Goal: Task Accomplishment & Management: Complete application form

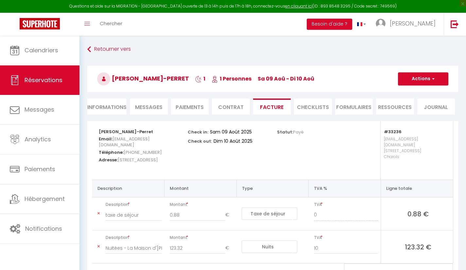
select select "taxes"
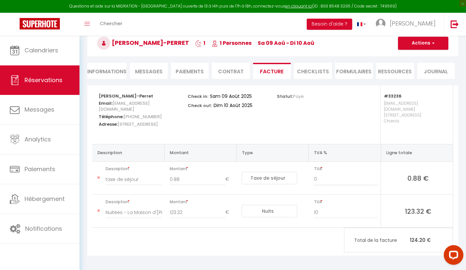
scroll to position [36, 0]
drag, startPoint x: 125, startPoint y: 115, endPoint x: 158, endPoint y: 118, distance: 33.1
click at [158, 118] on h5 "Téléphone: +33631252004" at bounding box center [139, 116] width 80 height 8
copy span "33631252004"
click at [99, 72] on li "Informations" at bounding box center [106, 71] width 39 height 16
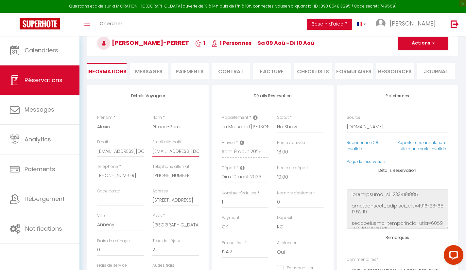
drag, startPoint x: 153, startPoint y: 150, endPoint x: 216, endPoint y: 153, distance: 62.5
click at [216, 153] on div "Détails Voyageur Prénom * Alexia Nom * Grand-Perret Email * agrand.104229@guest…" at bounding box center [273, 206] width 374 height 243
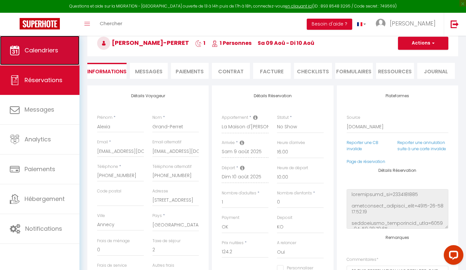
click at [38, 50] on span "Calendriers" at bounding box center [42, 50] width 34 height 8
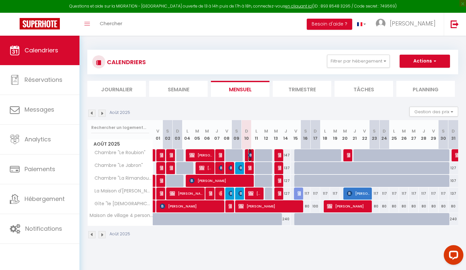
click at [249, 156] on img at bounding box center [250, 154] width 5 height 5
select select "OK"
select select "KO"
select select "0"
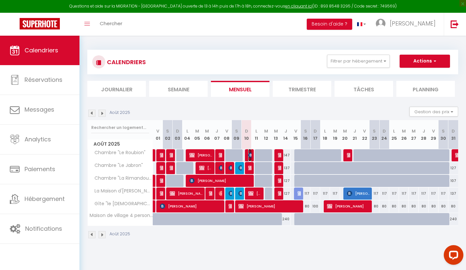
select select "1"
select select
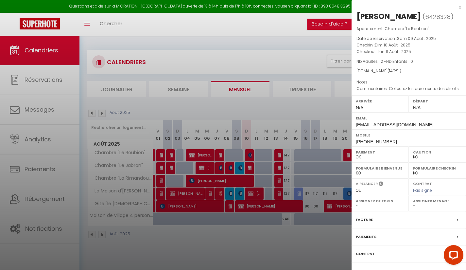
click at [392, 244] on div "Paiements" at bounding box center [409, 236] width 114 height 17
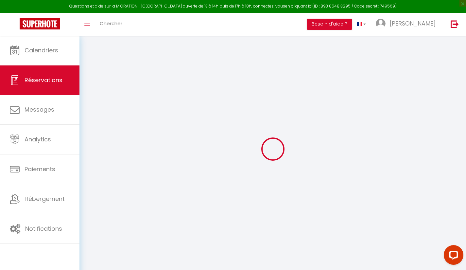
select select
checkbox input "false"
select select
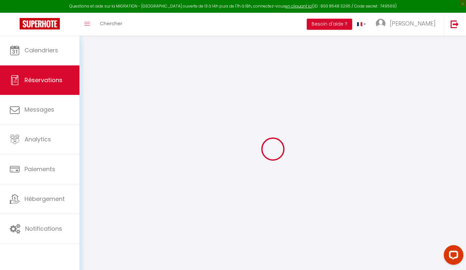
checkbox input "false"
type textarea "Collectez les paiements des clients dans votre établissement. Pour les frais d'…"
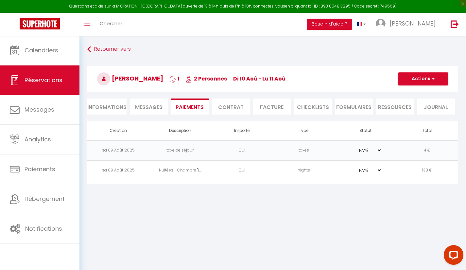
click at [114, 108] on li "Informations" at bounding box center [106, 106] width 39 height 16
select select
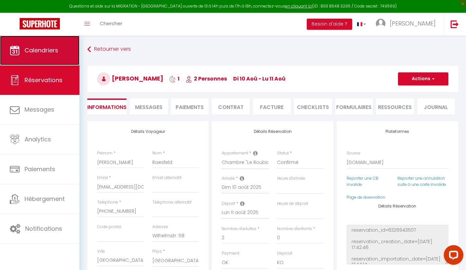
click at [49, 49] on span "Calendriers" at bounding box center [42, 50] width 34 height 8
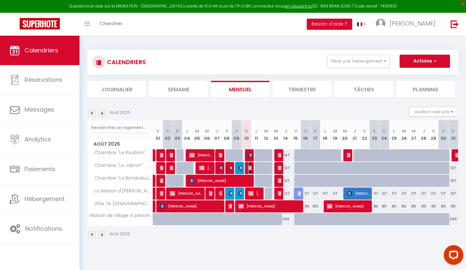
click at [251, 169] on img at bounding box center [250, 167] width 5 height 5
select select "OK"
select select "KO"
select select "0"
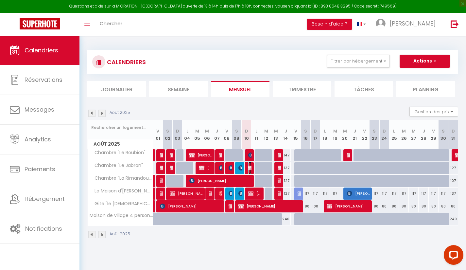
select select "1"
select select
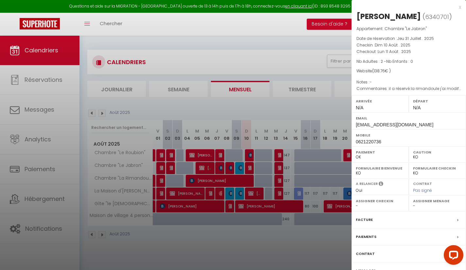
click at [459, 8] on div "x" at bounding box center [407, 7] width 110 height 8
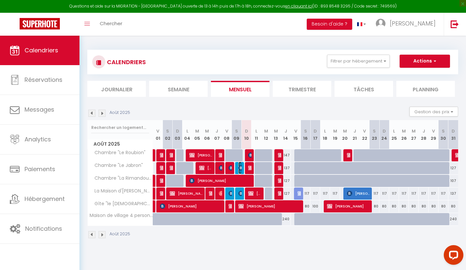
click at [241, 167] on img at bounding box center [240, 167] width 5 height 5
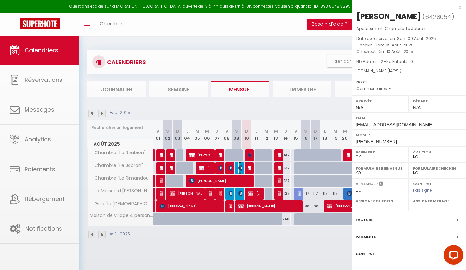
select select "KO"
select select "OK"
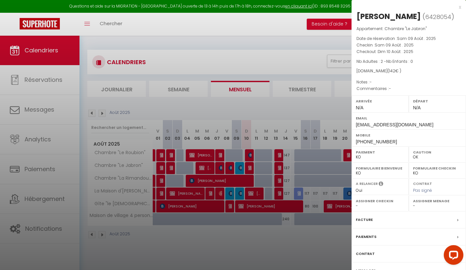
click at [406, 248] on div "Contrat" at bounding box center [409, 253] width 114 height 17
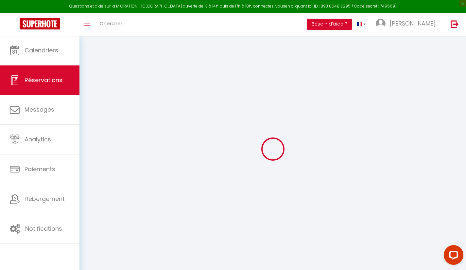
select select
checkbox input "false"
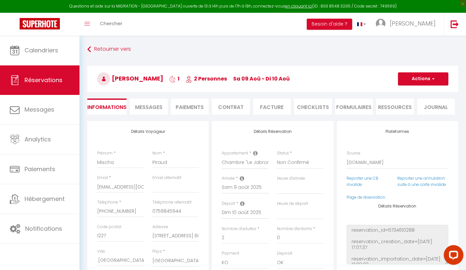
select select
checkbox input "false"
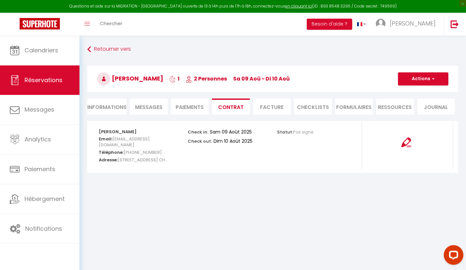
click at [105, 107] on li "Informations" at bounding box center [106, 106] width 39 height 16
select select
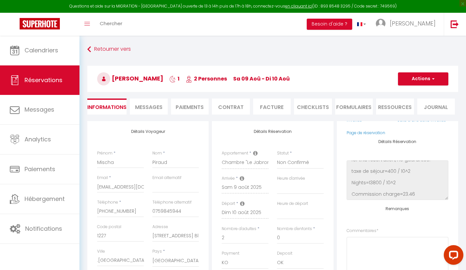
scroll to position [212, 0]
click at [186, 105] on li "Paiements" at bounding box center [190, 106] width 38 height 16
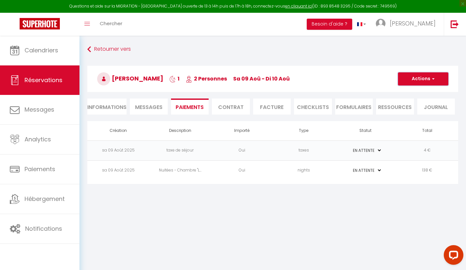
click at [414, 82] on button "Actions" at bounding box center [423, 78] width 50 height 13
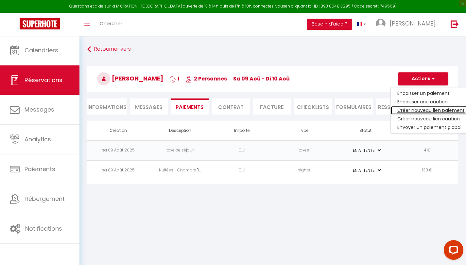
click at [402, 114] on link "Créer nouveau lien paiement" at bounding box center [431, 110] width 80 height 9
select select "nights"
type input "mpirau.803289@guest.booking.com"
select select "6120"
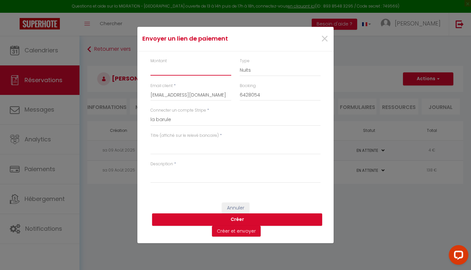
click at [211, 69] on input "Montant" at bounding box center [190, 70] width 81 height 12
type input "30"
click at [284, 73] on select "Nuits Frais de ménage Taxe de séjour Autre" at bounding box center [280, 70] width 81 height 12
select select "other"
click at [240, 64] on select "Nuits Frais de ménage Taxe de séjour Autre" at bounding box center [280, 70] width 81 height 12
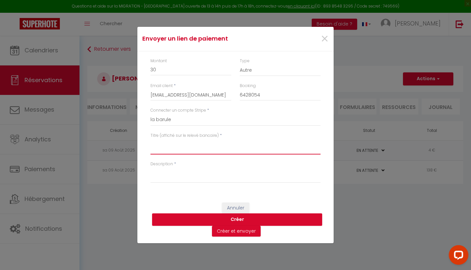
click at [193, 147] on textarea "Titre (affiché sur le relevé bancaire)" at bounding box center [235, 147] width 170 height 16
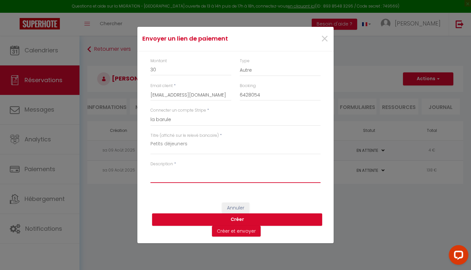
click at [187, 174] on textarea "Description" at bounding box center [235, 175] width 170 height 16
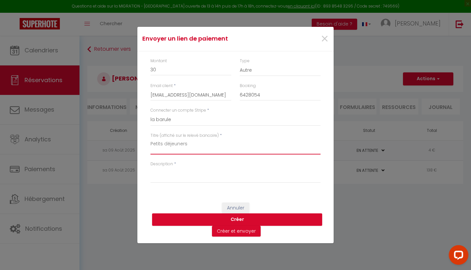
click at [150, 144] on textarea "Petits déjeuners" at bounding box center [235, 147] width 170 height 16
type textarea "2 Petits déjeuners"
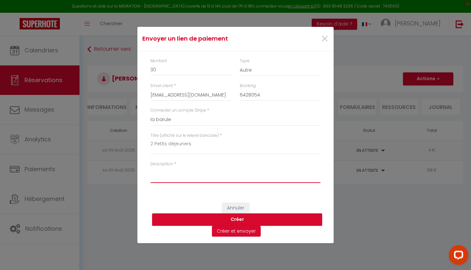
click at [161, 180] on textarea "Description" at bounding box center [235, 175] width 170 height 16
type textarea "2 petits déjeuners"
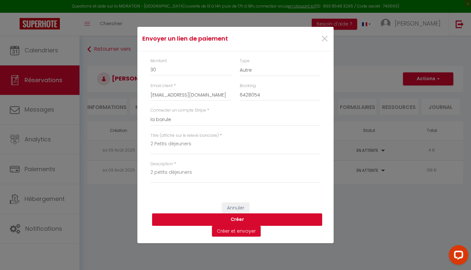
click at [283, 225] on button "Créer" at bounding box center [237, 219] width 170 height 12
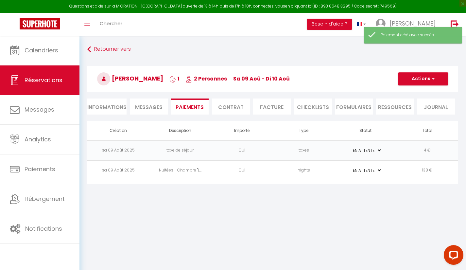
select select "0"
select select "other"
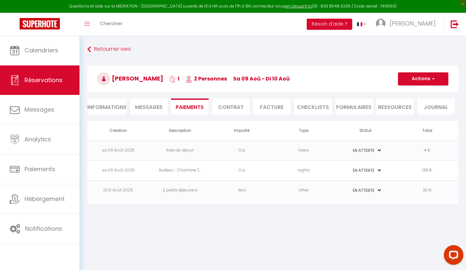
click at [278, 110] on li "Facture" at bounding box center [272, 106] width 38 height 16
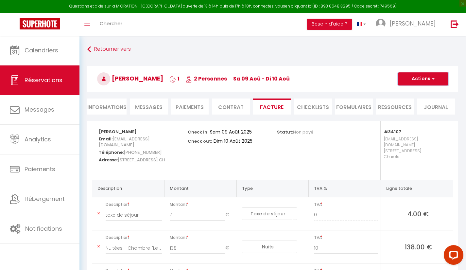
click at [433, 79] on span "button" at bounding box center [432, 79] width 4 height 6
click at [433, 101] on link "Aperçu et éditer" at bounding box center [418, 101] width 55 height 9
click at [424, 78] on button "Actions" at bounding box center [423, 78] width 50 height 13
click at [416, 109] on link "Envoyer la facture" at bounding box center [418, 110] width 55 height 9
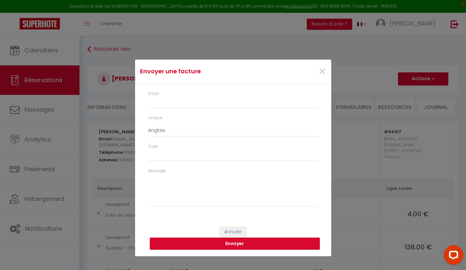
type input "mpirau.803289@guest.booking.com"
type input "Your invoice 6428054 - Chambre "Le Jabron""
type textarea "Hi, Here is the link to download your invoice: https://superhote.com/applink/in…"
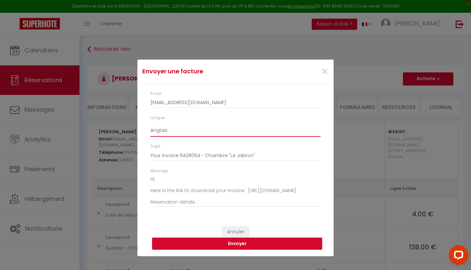
click at [174, 133] on select "Anglais Français Espagnol Portugais" at bounding box center [235, 130] width 170 height 12
select select "fr"
click at [150, 124] on select "Anglais Français Espagnol Portugais" at bounding box center [235, 130] width 170 height 12
type input "Votre facture 6428054 - Chambre "Le Jabron""
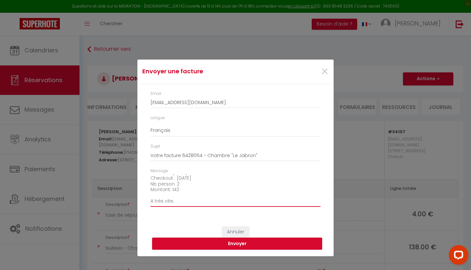
scroll to position [65, 0]
drag, startPoint x: 186, startPoint y: 183, endPoint x: 145, endPoint y: 183, distance: 40.6
click at [145, 183] on div "Email mpirau.803289@guest.booking.com Langue Anglais Français Espagnol Portugai…" at bounding box center [235, 152] width 196 height 136
drag, startPoint x: 182, startPoint y: 196, endPoint x: 145, endPoint y: 196, distance: 37.0
click at [145, 196] on div "Email mpirau.803289@guest.booking.com Langue Anglais Français Espagnol Portugai…" at bounding box center [235, 152] width 196 height 136
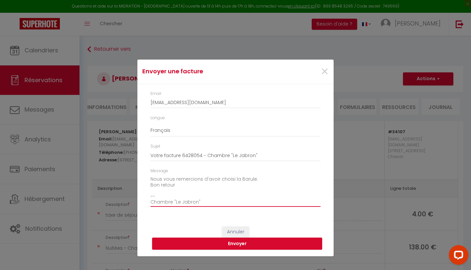
scroll to position [77, 0]
click at [210, 204] on textarea "Bonjour, Voici le lien pour télécharger votre facture : https://superhote.com/a…" at bounding box center [235, 190] width 170 height 33
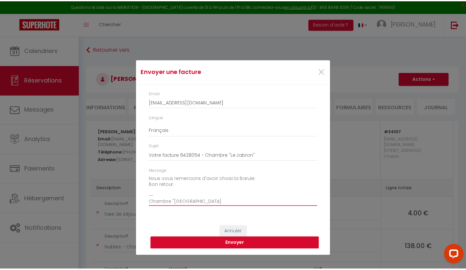
scroll to position [79, 0]
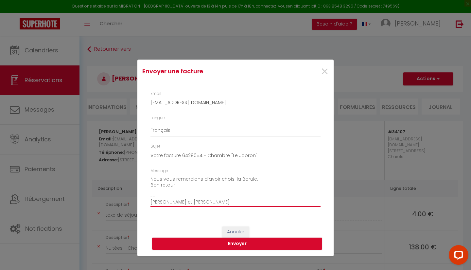
type textarea "Bonjour, Voici le lien pour télécharger votre facture : https://superhote.com/a…"
click at [306, 245] on button "Envoyer" at bounding box center [237, 243] width 170 height 12
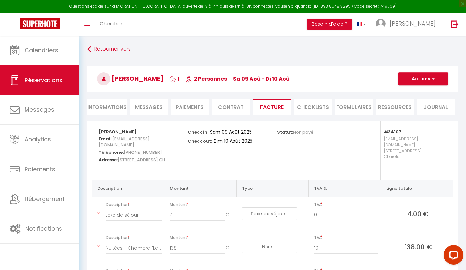
click at [151, 107] on span "Messages" at bounding box center [148, 107] width 27 height 8
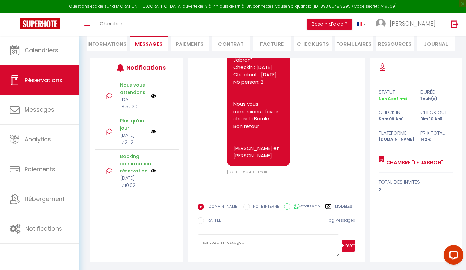
scroll to position [3742, 0]
click at [276, 47] on li "Facture" at bounding box center [272, 43] width 38 height 16
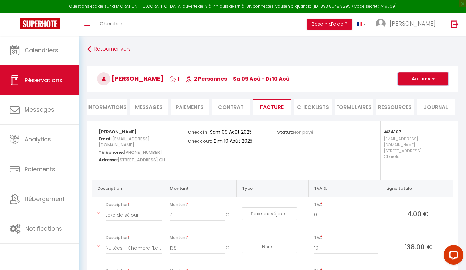
click at [435, 79] on button "Actions" at bounding box center [423, 78] width 50 height 13
click at [436, 98] on link "Aperçu et éditer" at bounding box center [418, 101] width 55 height 9
click at [191, 105] on li "Paiements" at bounding box center [190, 106] width 38 height 16
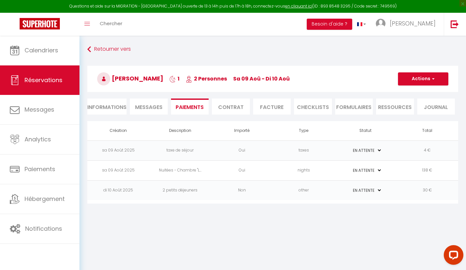
click at [371, 149] on select "PAYÉ EN ATTENTE" at bounding box center [365, 150] width 33 height 6
select select "1"
click at [349, 147] on select "PAYÉ EN ATTENTE" at bounding box center [365, 150] width 33 height 6
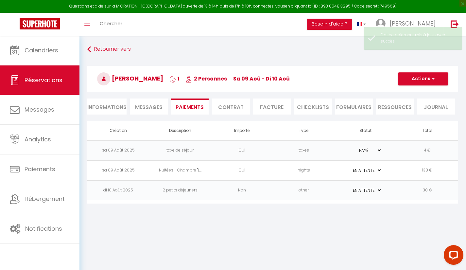
click at [369, 169] on select "PAYÉ EN ATTENTE" at bounding box center [365, 170] width 33 height 6
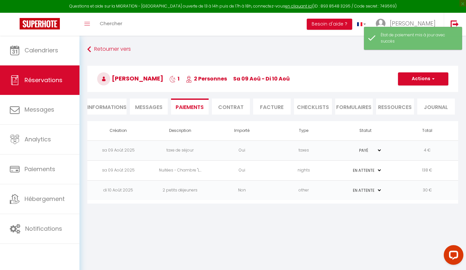
select select "1"
click at [349, 167] on select "PAYÉ EN ATTENTE" at bounding box center [365, 170] width 33 height 6
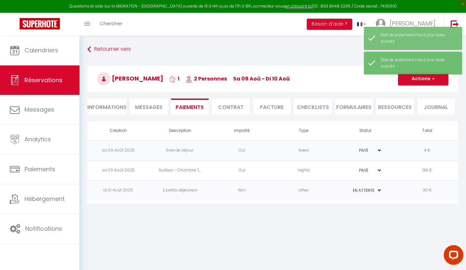
click at [370, 189] on select "PAYÉ EN ATTENTE" at bounding box center [365, 190] width 33 height 6
select select "1"
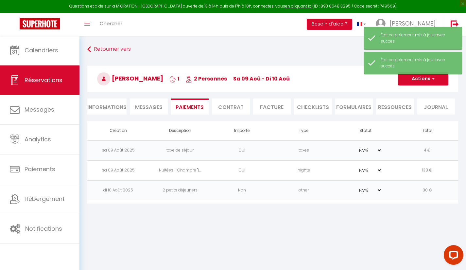
click at [349, 187] on select "PAYÉ EN ATTENTE" at bounding box center [365, 190] width 33 height 6
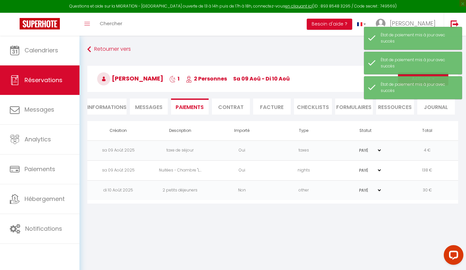
click at [267, 231] on body "Questions et aide sur la MIGRATION - Salle Zoom ouverte de 13 à 14h puis de 17h…" at bounding box center [233, 171] width 466 height 270
click at [276, 103] on li "Facture" at bounding box center [272, 106] width 38 height 16
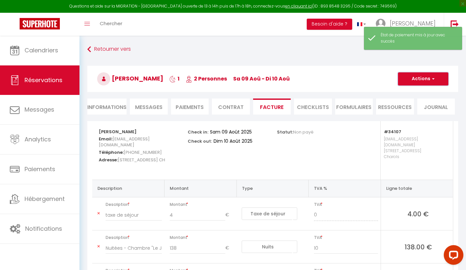
click at [429, 78] on button "Actions" at bounding box center [423, 78] width 50 height 13
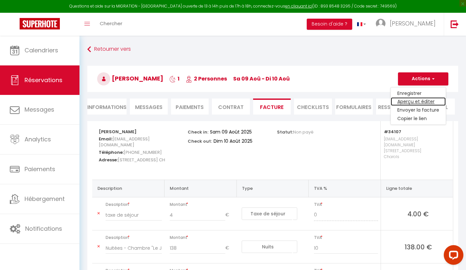
click at [435, 101] on link "Aperçu et éditer" at bounding box center [418, 101] width 55 height 9
click at [431, 76] on span "button" at bounding box center [432, 79] width 4 height 6
click at [420, 91] on link "Enregistrer" at bounding box center [418, 93] width 55 height 9
click at [107, 109] on li "Informations" at bounding box center [106, 106] width 39 height 16
select select
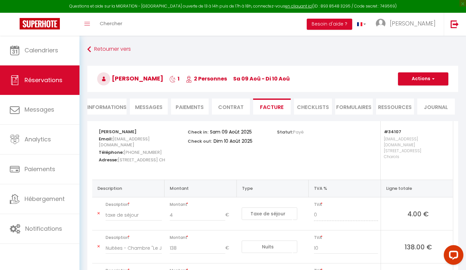
select select
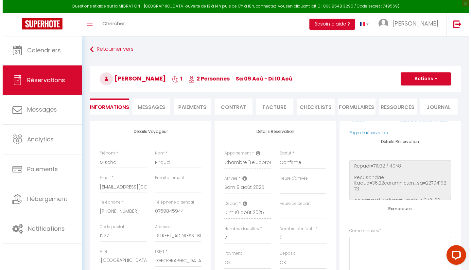
scroll to position [229, 0]
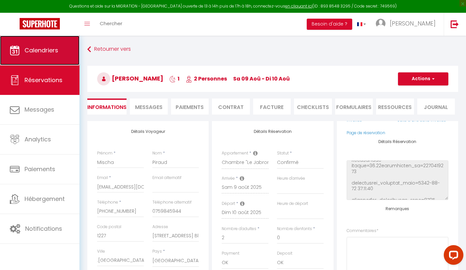
click at [47, 50] on span "Calendriers" at bounding box center [42, 50] width 34 height 8
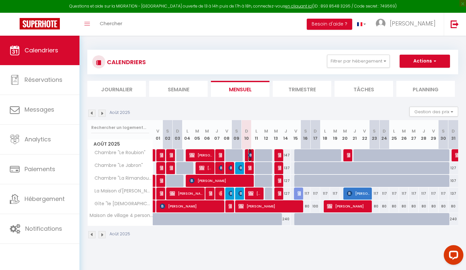
click at [249, 155] on img at bounding box center [250, 154] width 5 height 5
select select "OK"
select select "KO"
select select "0"
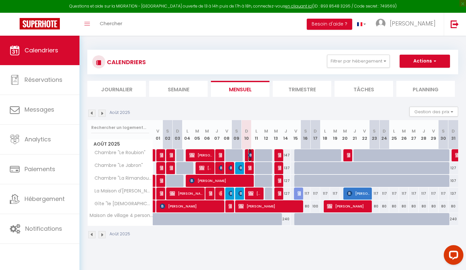
select select "1"
select select
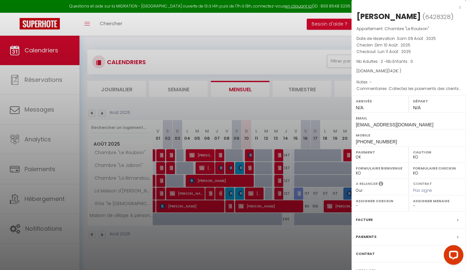
click at [420, 234] on div "Paiements" at bounding box center [409, 236] width 114 height 17
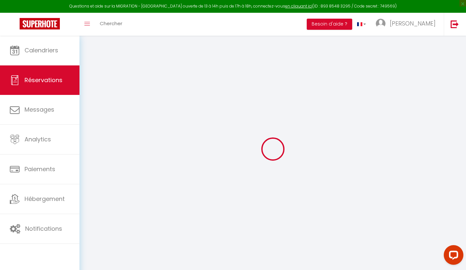
select select
checkbox input "false"
select select
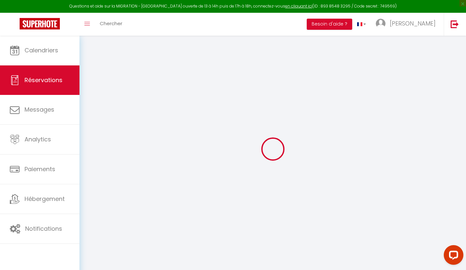
checkbox input "false"
type textarea "Collectez les paiements des clients dans votre établissement. Pour les frais d'…"
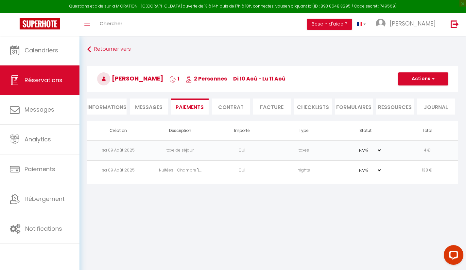
click at [114, 111] on li "Informations" at bounding box center [106, 106] width 39 height 16
select select
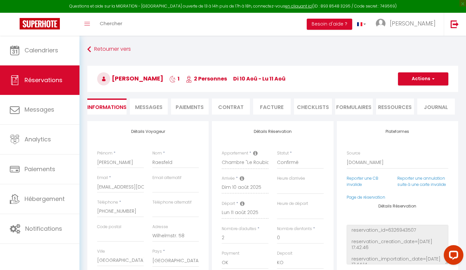
click at [189, 107] on li "Paiements" at bounding box center [190, 106] width 38 height 16
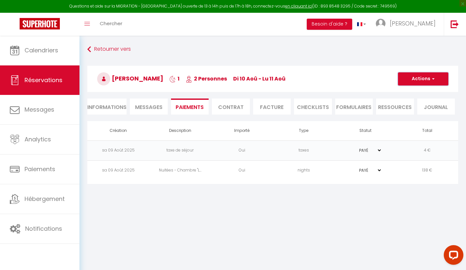
click at [429, 79] on button "Actions" at bounding box center [423, 78] width 50 height 13
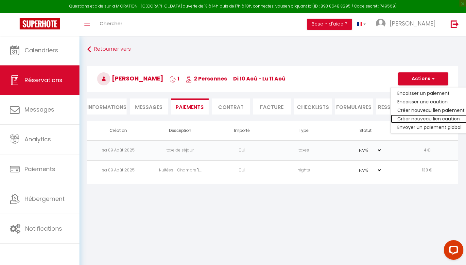
click at [418, 118] on link "Créer nouveau lien caution" at bounding box center [431, 118] width 80 height 9
select select "nights"
type input "fraesf.866939@guest.booking.com"
select select "6120"
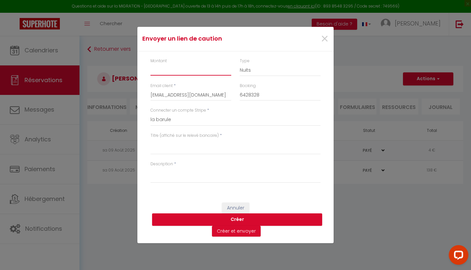
click at [179, 74] on input "Montant" at bounding box center [190, 70] width 81 height 12
type input "250"
click at [278, 72] on select "Nuits Frais de ménage Taxe de séjour Autre" at bounding box center [280, 70] width 81 height 12
click at [323, 35] on span "×" at bounding box center [325, 39] width 8 height 20
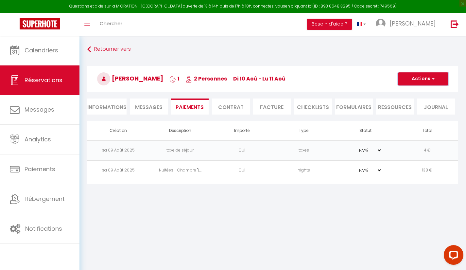
click at [432, 74] on button "Actions" at bounding box center [423, 78] width 50 height 13
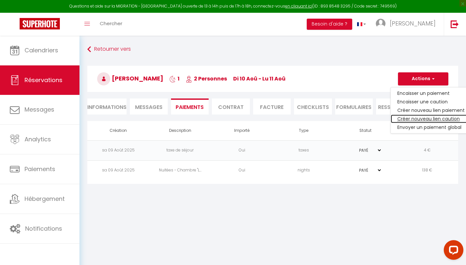
click at [444, 120] on link "Créer nouveau lien caution" at bounding box center [431, 118] width 80 height 9
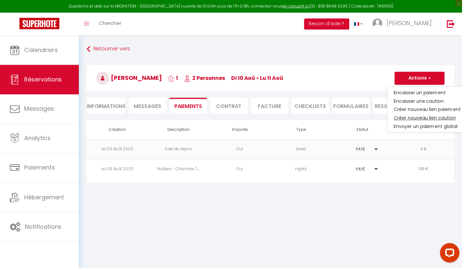
type input "fraesf.866939@guest.booking.com"
type input "6428328"
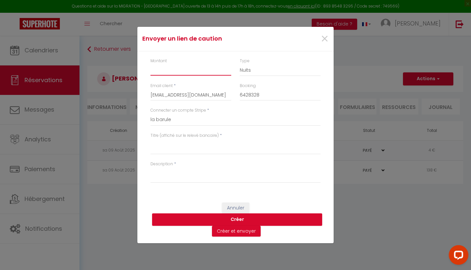
click at [213, 72] on input "Montant" at bounding box center [190, 70] width 81 height 12
type input "250"
click at [213, 144] on textarea "Titre (affiché sur le relevé bancaire)" at bounding box center [235, 147] width 170 height 16
type textarea "Caution La Barule"
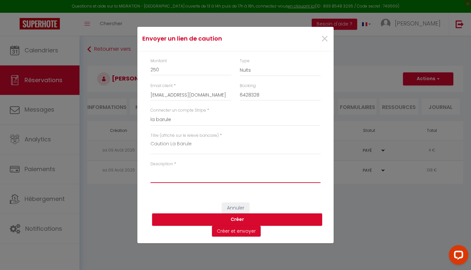
click at [201, 174] on textarea "Description" at bounding box center [235, 175] width 170 height 16
type textarea "V"
type textarea "Caution La Barule"
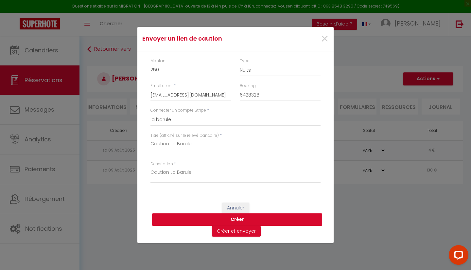
click at [292, 220] on button "Créer" at bounding box center [237, 219] width 170 height 12
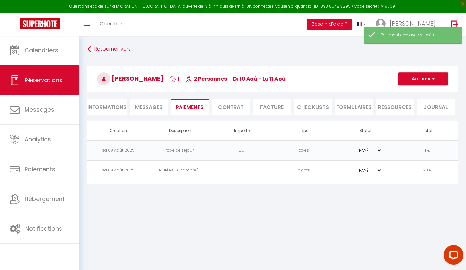
select select "0"
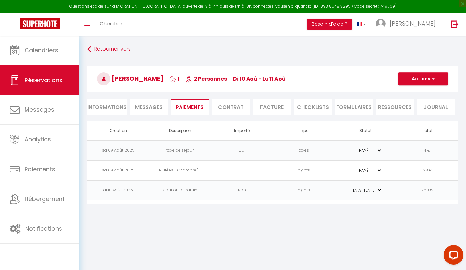
click at [194, 191] on td "Caution La Barule" at bounding box center [180, 190] width 62 height 20
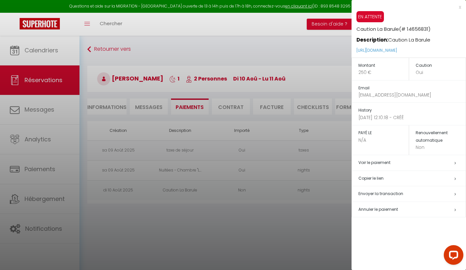
click at [398, 193] on span "Envoyer la transaction" at bounding box center [380, 194] width 45 height 6
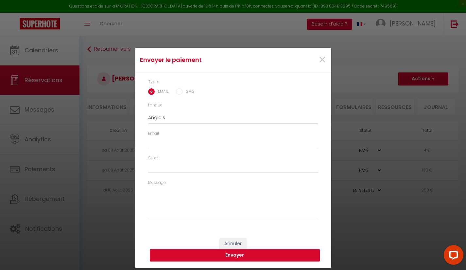
type input "fraesf.866939@guest.booking.com"
type input "Deposit request"
type textarea "Hi, We invite you to click on the link below to make the deposit: Title : Cauti…"
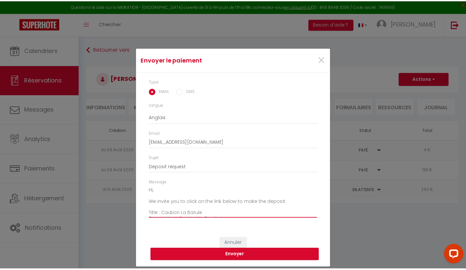
scroll to position [40, 0]
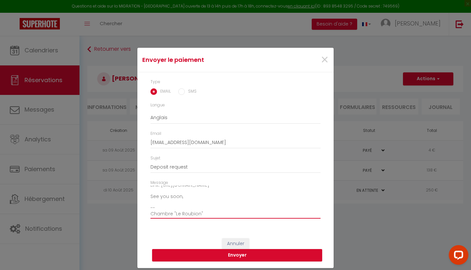
drag, startPoint x: 150, startPoint y: 201, endPoint x: 249, endPoint y: 199, distance: 98.5
click at [249, 199] on textarea "Hi, We invite you to click on the link below to make the deposit: Title : Cauti…" at bounding box center [235, 201] width 170 height 33
click at [323, 55] on span "×" at bounding box center [325, 60] width 8 height 20
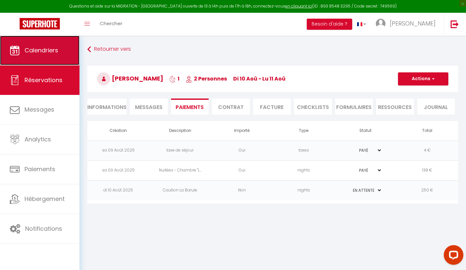
click at [54, 53] on span "Calendriers" at bounding box center [42, 50] width 34 height 8
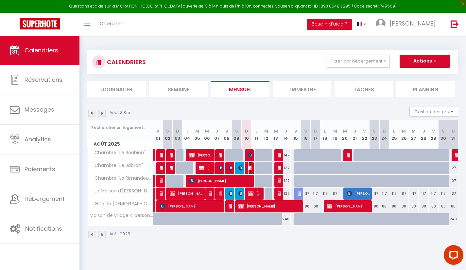
click at [250, 166] on img at bounding box center [250, 167] width 5 height 5
select select "OK"
select select "KO"
select select "0"
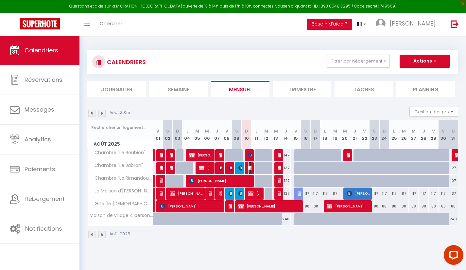
select select "1"
select select
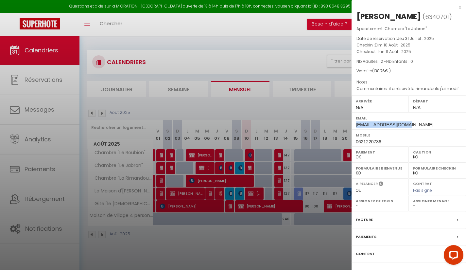
drag, startPoint x: 408, startPoint y: 124, endPoint x: 353, endPoint y: 125, distance: 55.0
click at [353, 125] on div "Email hagemanatm@gmail.com" at bounding box center [409, 120] width 114 height 17
copy span "[EMAIL_ADDRESS][DOMAIN_NAME]"
click at [53, 80] on div at bounding box center [233, 135] width 466 height 270
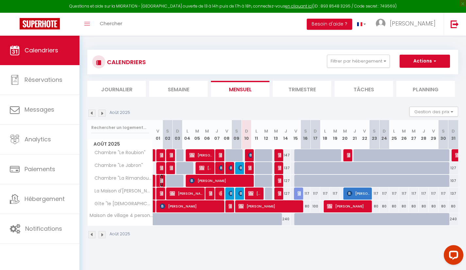
click at [161, 183] on img at bounding box center [162, 180] width 5 height 5
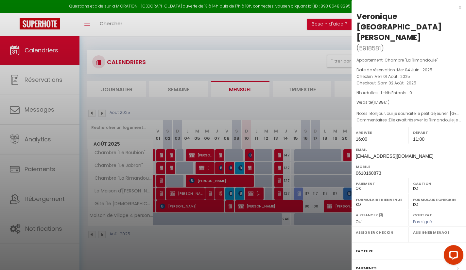
click at [165, 197] on div at bounding box center [233, 135] width 466 height 270
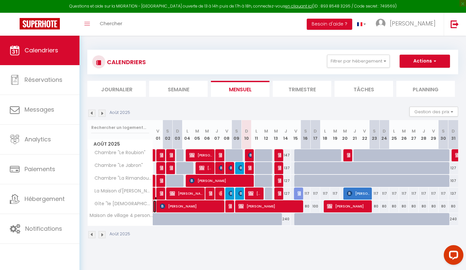
click at [156, 198] on span "[PERSON_NAME]" at bounding box center [156, 198] width 0 height 3
select select "0"
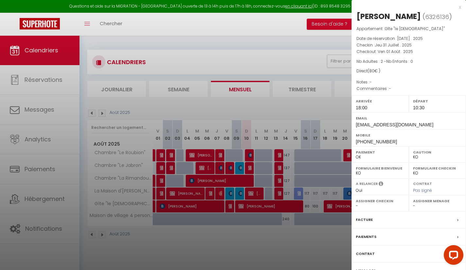
click at [162, 194] on div at bounding box center [233, 135] width 466 height 270
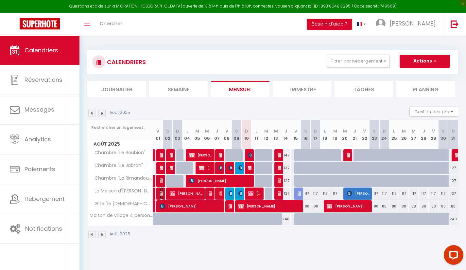
click at [161, 195] on img at bounding box center [162, 193] width 5 height 5
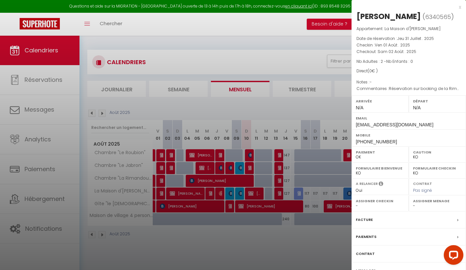
click at [417, 239] on div "Paiements" at bounding box center [409, 236] width 114 height 17
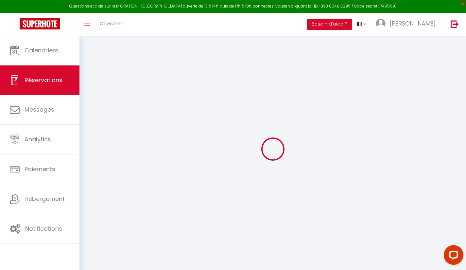
select select
checkbox input "false"
type textarea "Réservation sur booking de la Rimandoule aller à no show"
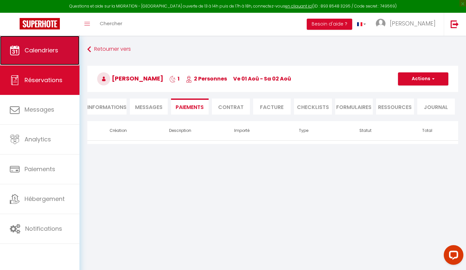
click at [38, 52] on span "Calendriers" at bounding box center [42, 50] width 34 height 8
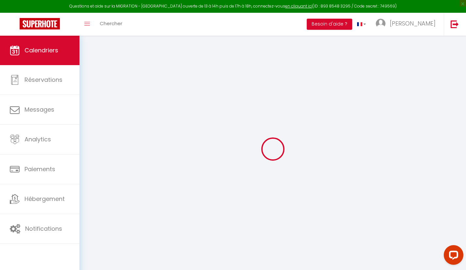
select select
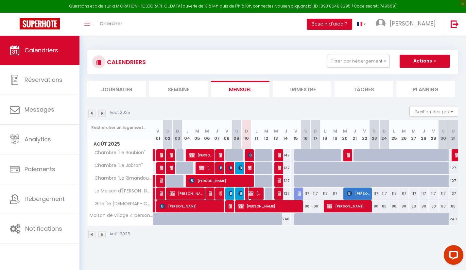
click at [257, 199] on span "[PERSON_NAME] de maison" at bounding box center [254, 193] width 13 height 12
select select "OK"
select select "KO"
select select "0"
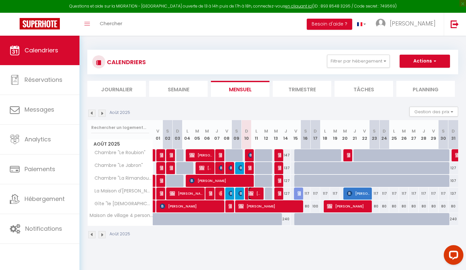
select select "1"
select select
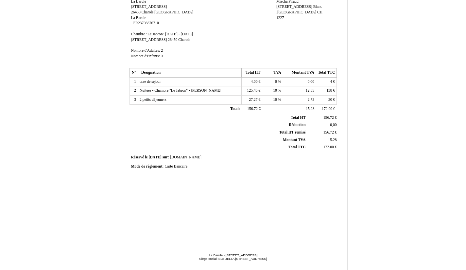
scroll to position [125, 0]
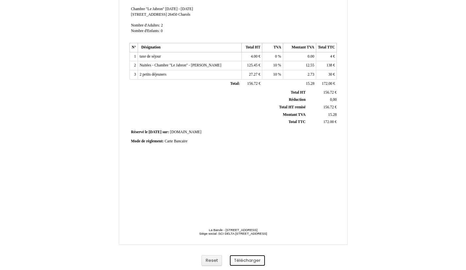
click at [249, 261] on button "Télécharger" at bounding box center [247, 260] width 35 height 11
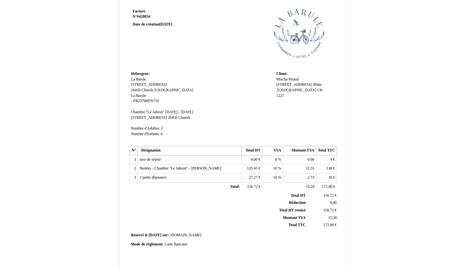
scroll to position [0, 0]
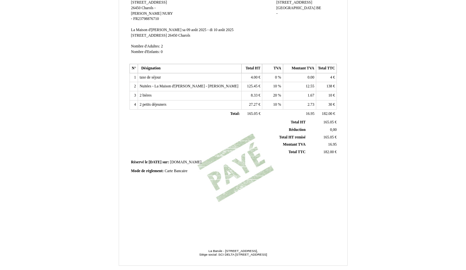
scroll to position [125, 0]
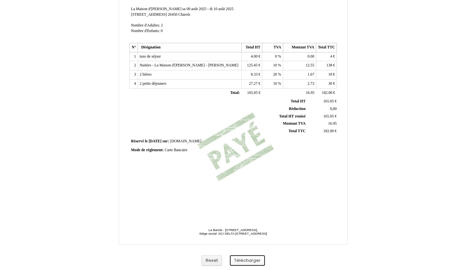
click at [254, 263] on button "Télécharger" at bounding box center [247, 260] width 35 height 11
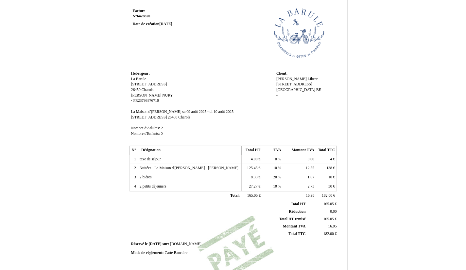
scroll to position [0, 0]
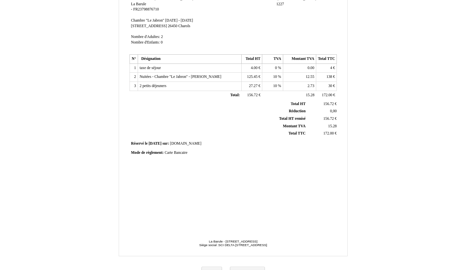
scroll to position [125, 0]
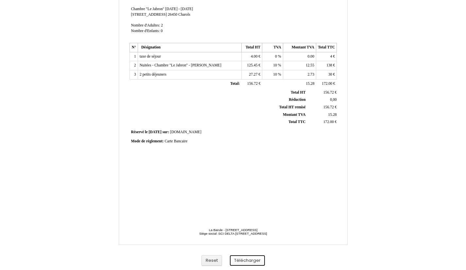
click at [253, 261] on button "Télécharger" at bounding box center [247, 260] width 35 height 11
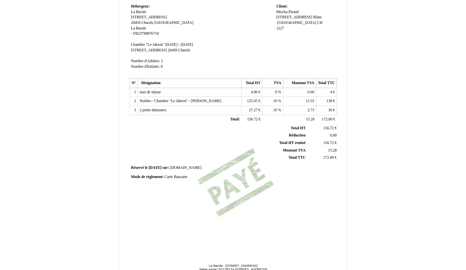
scroll to position [125, 0]
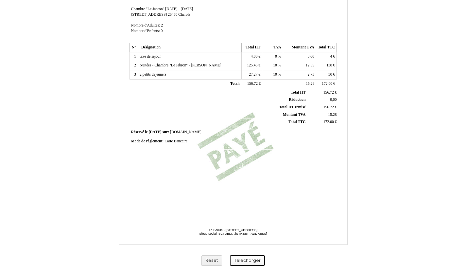
click at [255, 260] on button "Télécharger" at bounding box center [247, 260] width 35 height 11
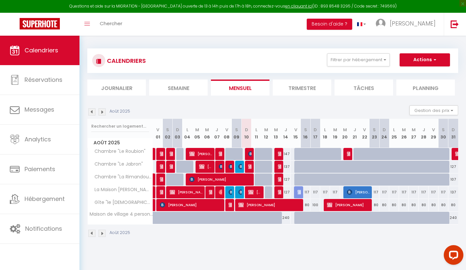
scroll to position [2, 0]
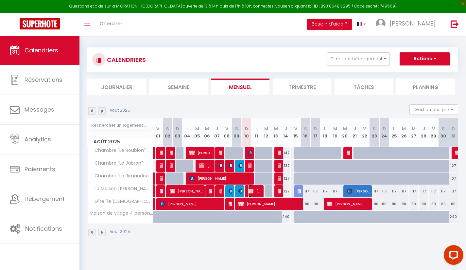
click at [254, 194] on span "[PERSON_NAME] de maison" at bounding box center [254, 191] width 13 height 12
select select "OK"
select select "KO"
select select "0"
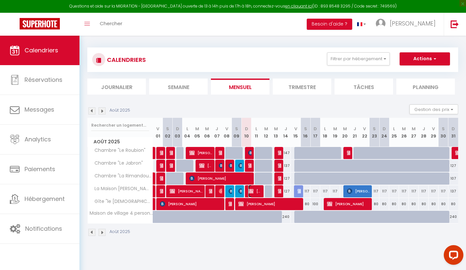
select select "1"
select select
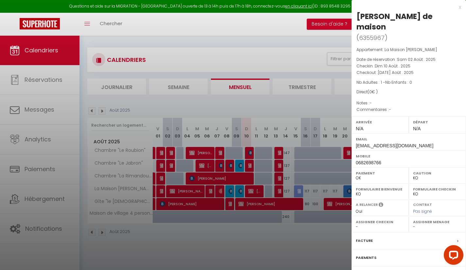
click at [251, 163] on div at bounding box center [233, 135] width 466 height 270
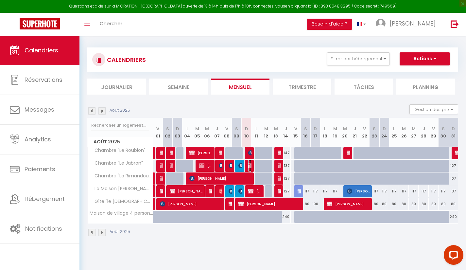
click at [251, 163] on img at bounding box center [250, 165] width 5 height 5
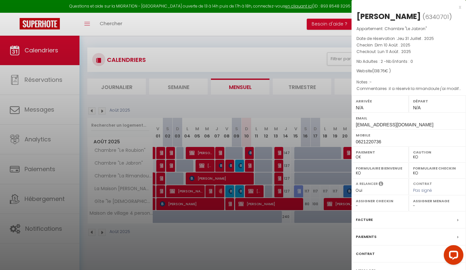
click at [449, 215] on div "Facture" at bounding box center [409, 219] width 114 height 17
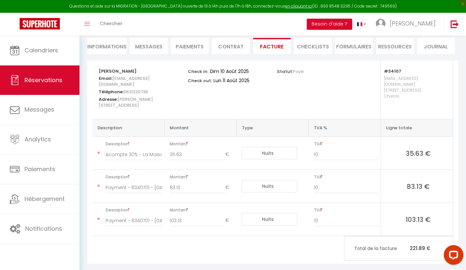
scroll to position [60, 0]
click at [98, 217] on icon at bounding box center [98, 219] width 2 height 4
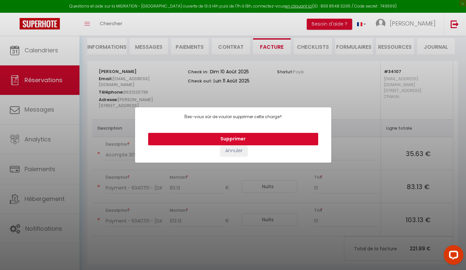
click at [268, 141] on button "Supprimer" at bounding box center [233, 139] width 170 height 12
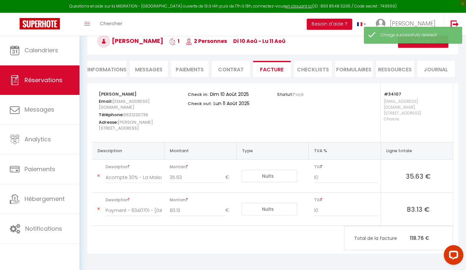
scroll to position [36, 0]
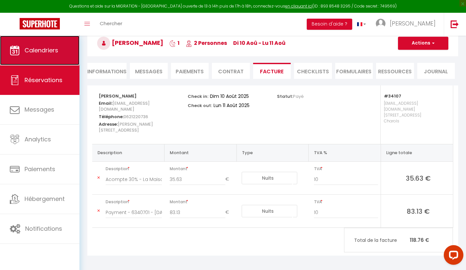
click at [53, 56] on link "Calendriers" at bounding box center [39, 50] width 79 height 29
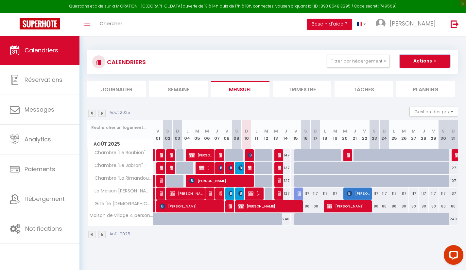
click at [422, 56] on button "Actions" at bounding box center [425, 61] width 50 height 13
click at [409, 76] on link "Nouvelle réservation" at bounding box center [418, 76] width 57 height 10
select select
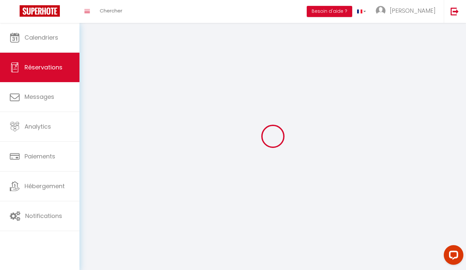
select select
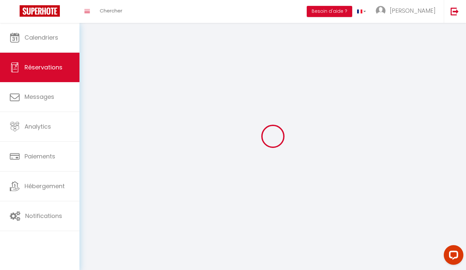
select select
checkbox input "false"
select select
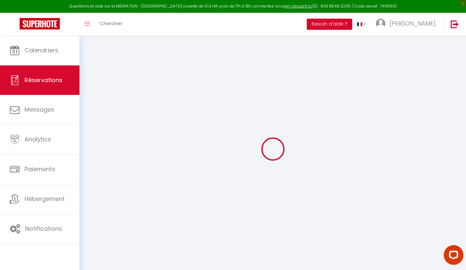
select select
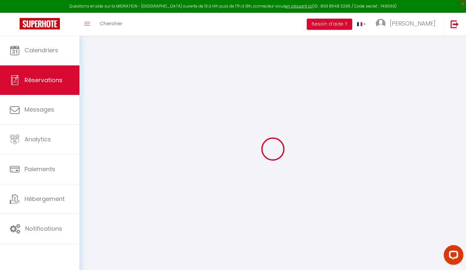
select select
checkbox input "false"
select select
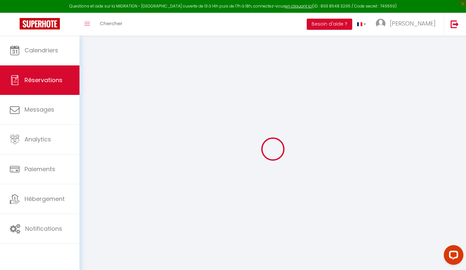
select select
checkbox input "false"
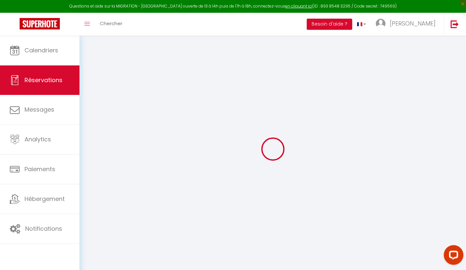
select select
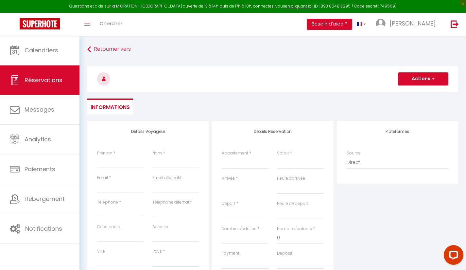
select select
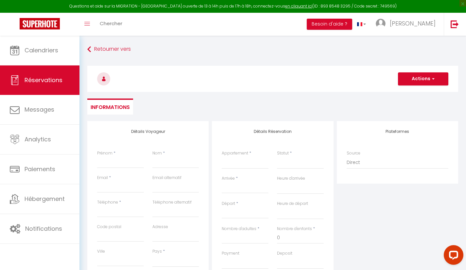
select select
checkbox input "false"
select select
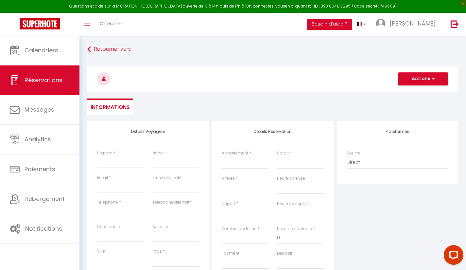
select select
checkbox input "false"
select select
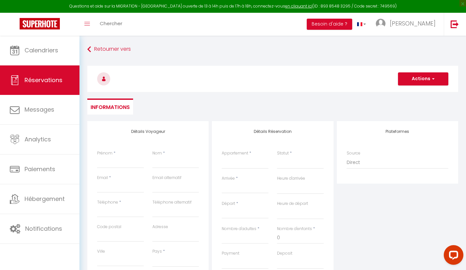
select select
click at [115, 166] on input "Prénom" at bounding box center [120, 162] width 47 height 12
type input "K"
select select
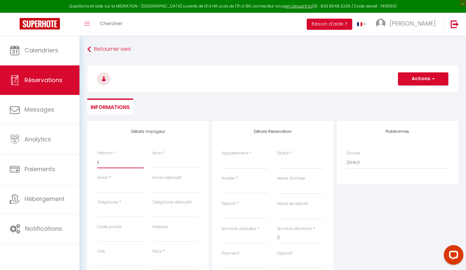
select select
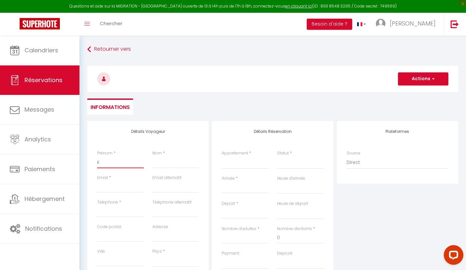
checkbox input "false"
type input "Ka"
select select
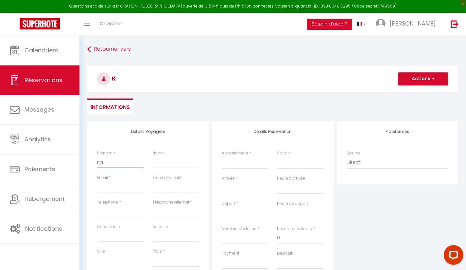
select select
checkbox input "false"
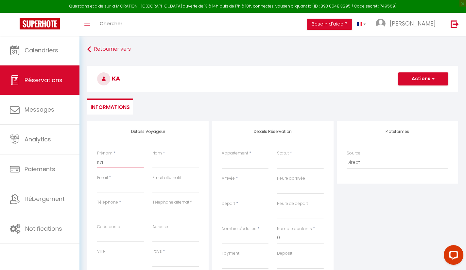
type input "Kar"
select select
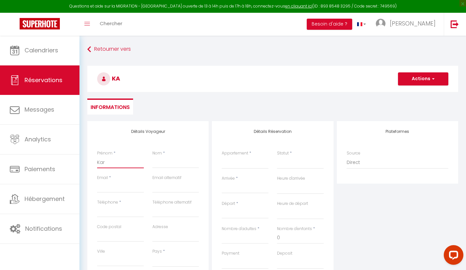
select select
checkbox input "false"
type input "[PERSON_NAME]"
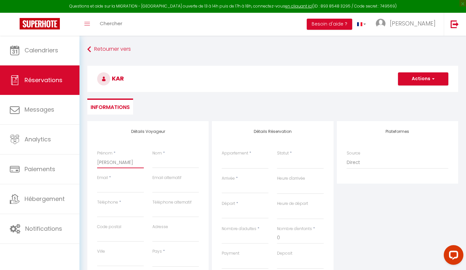
select select
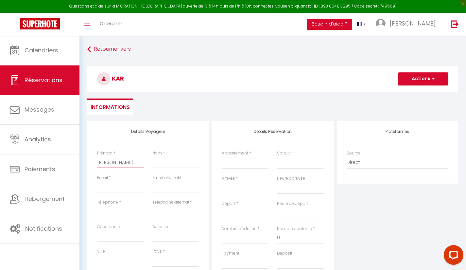
select select
checkbox input "false"
type input "[PERSON_NAME]"
select select
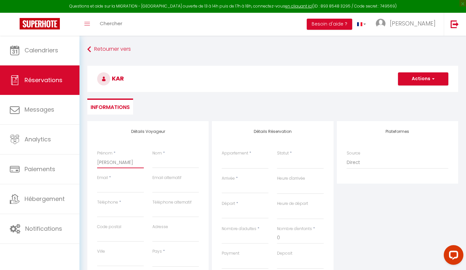
select select
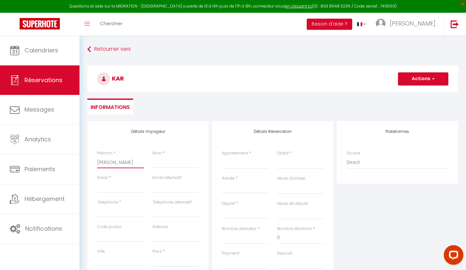
select select
checkbox input "false"
type input "Karine"
select select
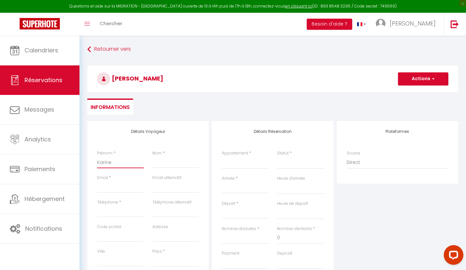
select select
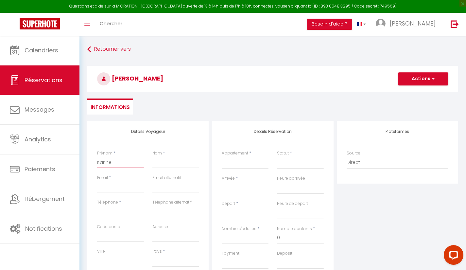
checkbox input "false"
type input "Karine"
click at [171, 170] on div "Nom *" at bounding box center [175, 162] width 55 height 25
click at [172, 167] on input "Nom" at bounding box center [175, 162] width 47 height 12
type input "L"
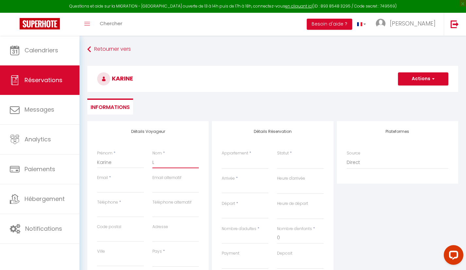
select select
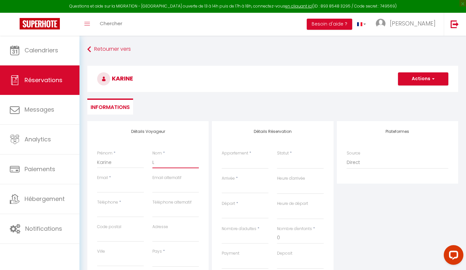
select select
checkbox input "false"
type input "La"
select select
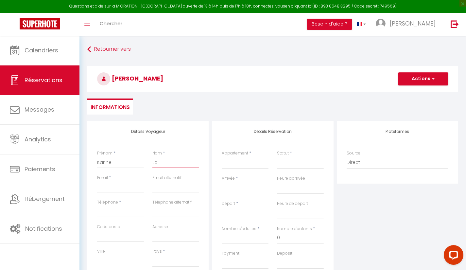
select select
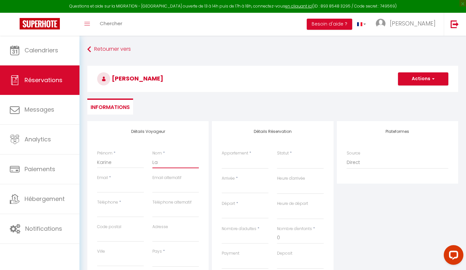
select select
checkbox input "false"
type input "Lat"
select select
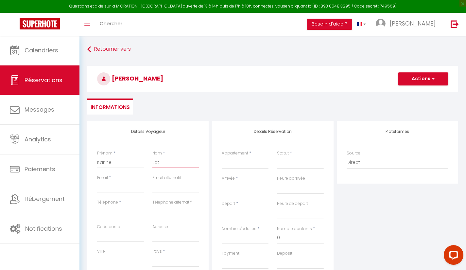
select select
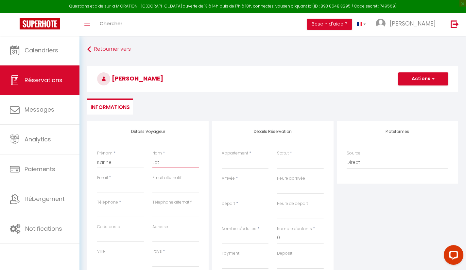
checkbox input "false"
type input "Lato"
select select
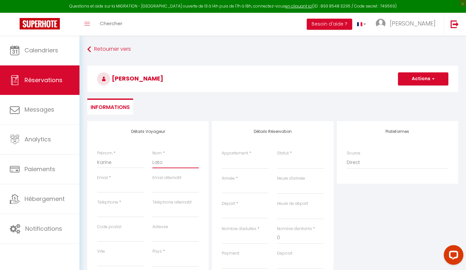
select select
checkbox input "false"
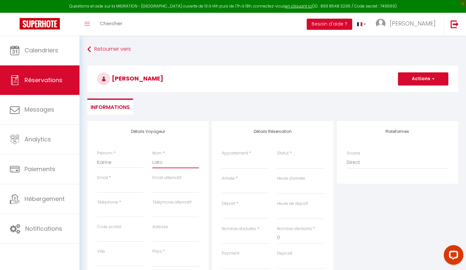
type input "Latos"
select select
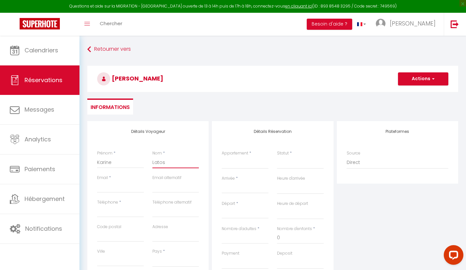
select select
checkbox input "false"
type input "Latos"
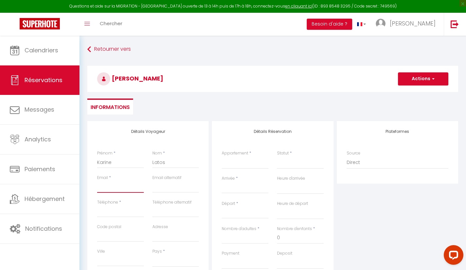
click at [118, 188] on input "Email client" at bounding box center [120, 187] width 47 height 12
type input "i"
select select
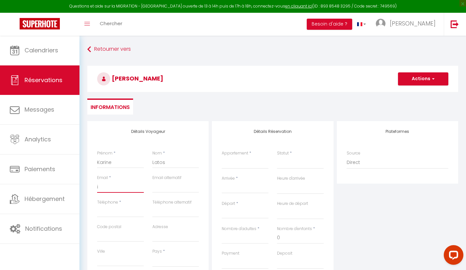
select select
checkbox input "false"
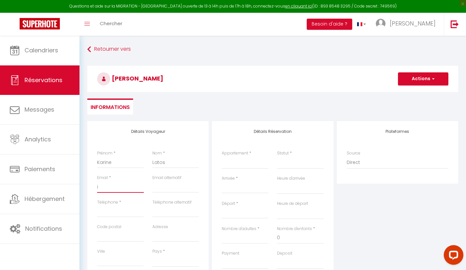
type input "i."
select select
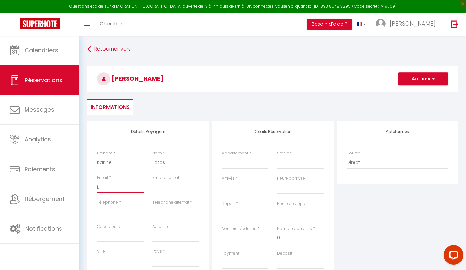
select select
checkbox input "false"
type input "i.N"
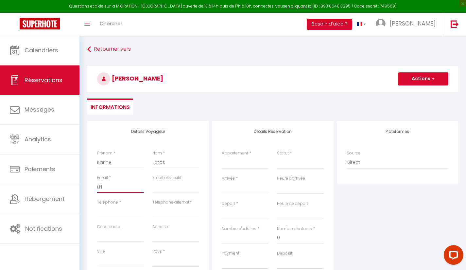
select select
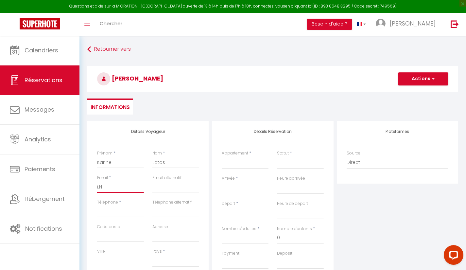
select select
checkbox input "false"
type input "i."
select select
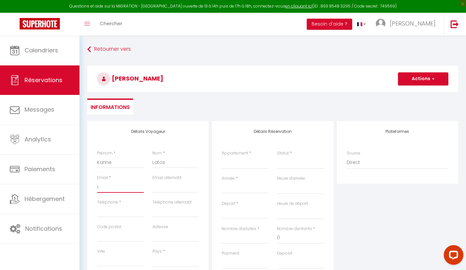
select select
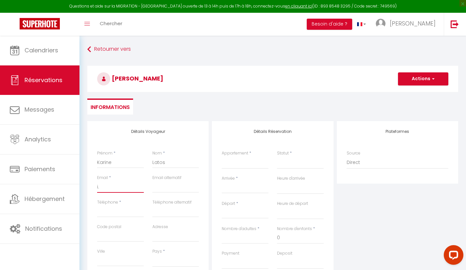
select select
checkbox input "false"
type input "i"
select select
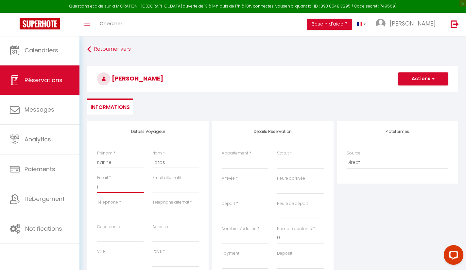
select select
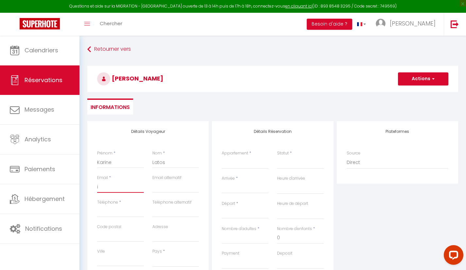
checkbox input "false"
type input "i."
select select
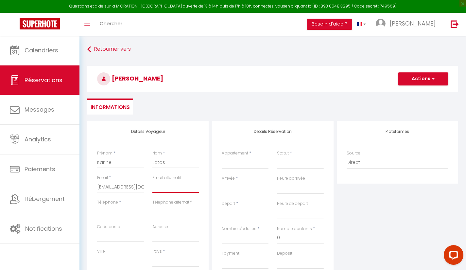
click at [178, 189] on input "email" at bounding box center [175, 187] width 47 height 12
click at [123, 213] on input "Téléphone" at bounding box center [120, 211] width 47 height 12
click at [246, 164] on select "Chambre "[PERSON_NAME]" Chambre "Le Jabron" Chambre "La Rimandoule" La Maison […" at bounding box center [245, 162] width 47 height 12
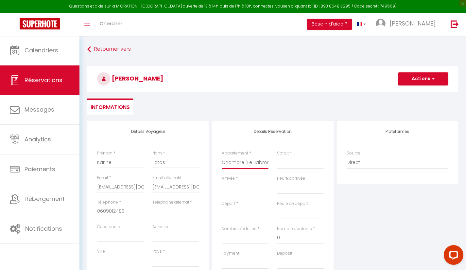
click at [222, 156] on select "Chambre "[PERSON_NAME]" Chambre "Le Jabron" Chambre "La Rimandoule" La Maison […" at bounding box center [245, 162] width 47 height 12
click at [289, 170] on div "Statut * Confirmé Non Confirmé Annulé Annulé par le voyageur No Show Request" at bounding box center [300, 162] width 55 height 25
click at [297, 166] on select "Confirmé Non Confirmé [PERSON_NAME] par le voyageur No Show Request" at bounding box center [300, 162] width 47 height 12
click at [277, 156] on select "Confirmé Non Confirmé [PERSON_NAME] par le voyageur No Show Request" at bounding box center [300, 162] width 47 height 12
click at [250, 195] on div "Arrivée * < Août 2025 > Dim Lun Mar Mer Jeu Ven Sam 1 2 3 4 5 6 7 8 9 10 11 12 …" at bounding box center [245, 187] width 55 height 25
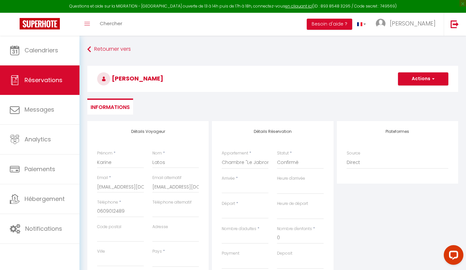
click at [253, 189] on input "Arrivée" at bounding box center [245, 188] width 47 height 9
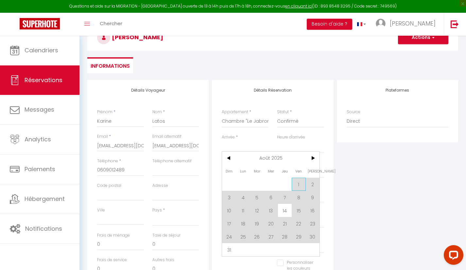
scroll to position [47, 0]
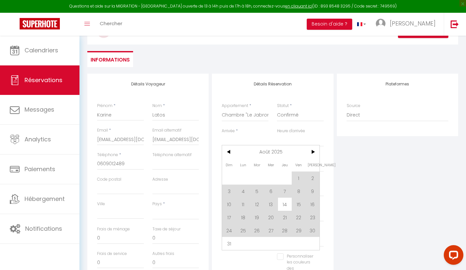
click at [230, 246] on span "31" at bounding box center [229, 243] width 14 height 13
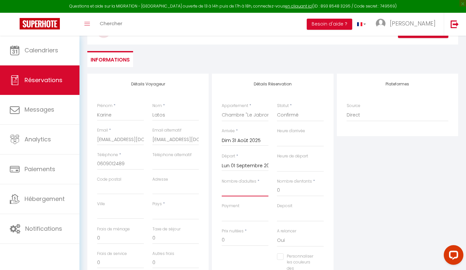
click at [245, 191] on input "Nombre d'adultes" at bounding box center [245, 190] width 47 height 12
click at [233, 241] on input "127" at bounding box center [245, 240] width 47 height 12
click at [361, 238] on div "Plateformes Source Direct [DOMAIN_NAME] [DOMAIN_NAME] Chalet montagne Expedia G…" at bounding box center [397, 191] width 125 height 234
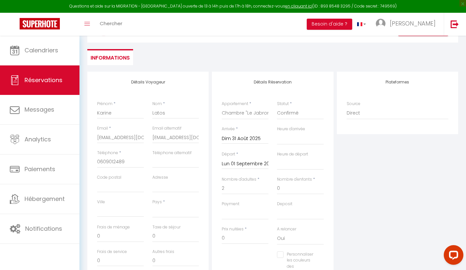
scroll to position [0, 0]
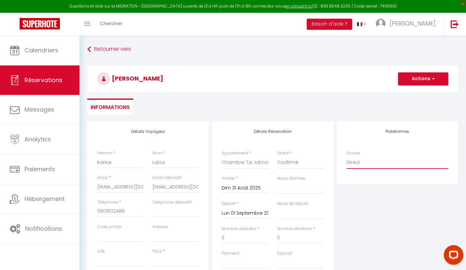
click at [396, 163] on select "Direct [DOMAIN_NAME] [DOMAIN_NAME] Chalet montagne Expedia Gite de [GEOGRAPHIC_…" at bounding box center [398, 162] width 102 height 12
click at [423, 210] on div "Plateformes Source Direct [DOMAIN_NAME] [DOMAIN_NAME] Chalet montagne Expedia G…" at bounding box center [397, 238] width 125 height 234
click at [433, 79] on span "button" at bounding box center [432, 79] width 4 height 6
click at [161, 238] on input "Adresse" at bounding box center [175, 236] width 47 height 12
click at [440, 74] on button "Actions" at bounding box center [423, 78] width 50 height 13
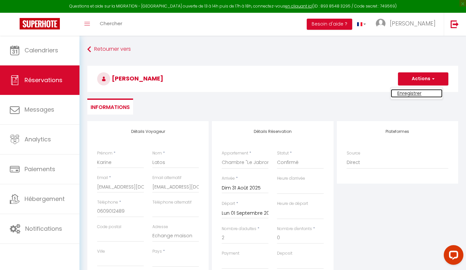
click at [425, 96] on link "Enregistrer" at bounding box center [417, 93] width 52 height 9
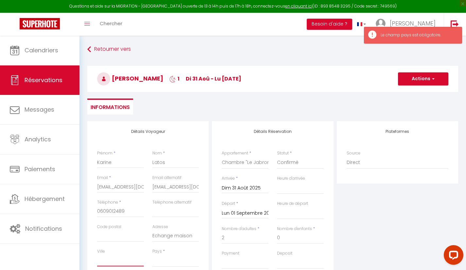
click at [124, 262] on input "Ville" at bounding box center [120, 260] width 47 height 12
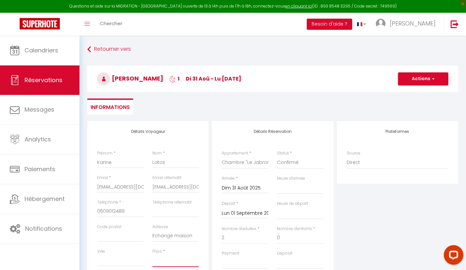
click at [182, 265] on select "[GEOGRAPHIC_DATA] [GEOGRAPHIC_DATA] [GEOGRAPHIC_DATA] [GEOGRAPHIC_DATA] [GEOGRA…" at bounding box center [175, 260] width 47 height 12
click at [152, 254] on select "[GEOGRAPHIC_DATA] [GEOGRAPHIC_DATA] [GEOGRAPHIC_DATA] [GEOGRAPHIC_DATA] [GEOGRA…" at bounding box center [175, 260] width 47 height 12
click at [427, 83] on button "Actions" at bounding box center [423, 78] width 50 height 13
click at [433, 94] on link "Enregistrer" at bounding box center [417, 93] width 52 height 9
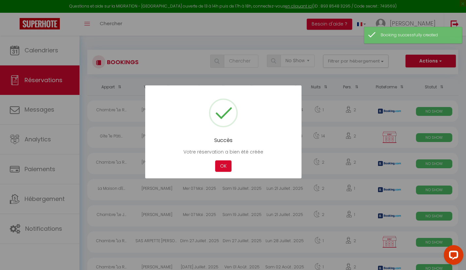
click at [46, 52] on div at bounding box center [233, 135] width 466 height 270
click at [223, 174] on div "Succès Votre réservation a bien été créée Not valid Cancel OK" at bounding box center [223, 131] width 156 height 93
click at [226, 171] on button "OK" at bounding box center [223, 165] width 16 height 11
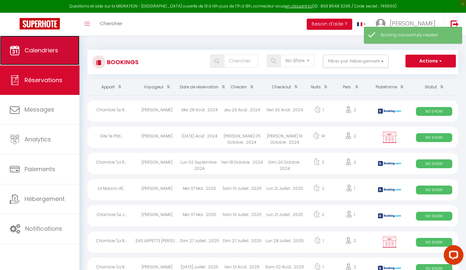
click at [53, 51] on span "Calendriers" at bounding box center [42, 50] width 34 height 8
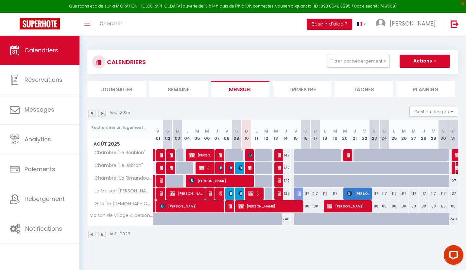
click at [457, 168] on img at bounding box center [457, 167] width 5 height 5
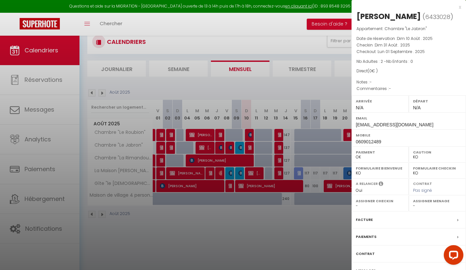
scroll to position [36, 0]
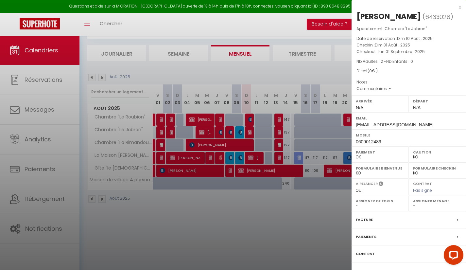
click at [381, 20] on div "[PERSON_NAME]" at bounding box center [389, 16] width 64 height 10
click at [402, 221] on div "Facture" at bounding box center [409, 219] width 114 height 17
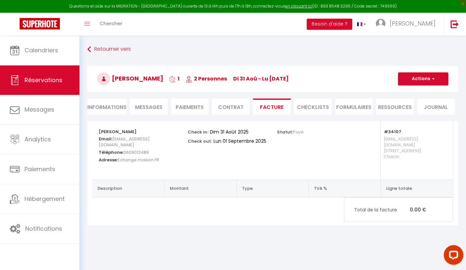
click at [110, 113] on li "Informations" at bounding box center [106, 106] width 39 height 16
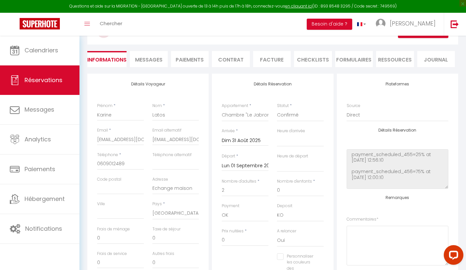
scroll to position [47, 0]
click at [381, 237] on textarea at bounding box center [398, 246] width 102 height 40
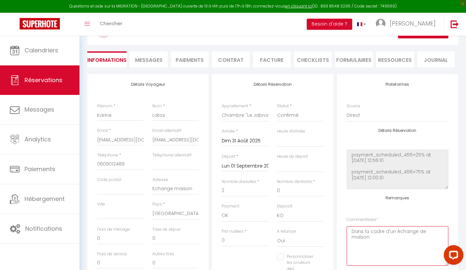
scroll to position [0, 0]
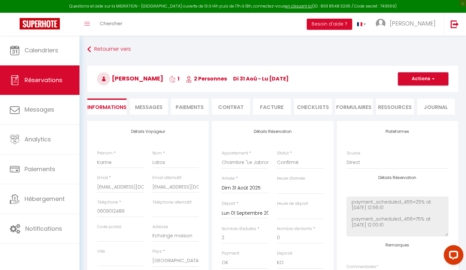
click at [433, 79] on span "button" at bounding box center [432, 79] width 4 height 6
click at [432, 90] on link "Enregistrer" at bounding box center [417, 93] width 52 height 9
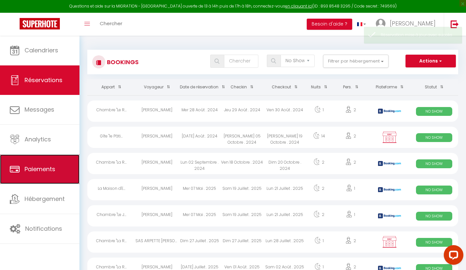
click at [1, 166] on link "Paiements" at bounding box center [39, 168] width 79 height 29
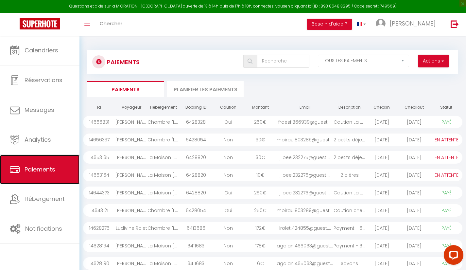
click at [1, 166] on link "Paiements" at bounding box center [39, 169] width 79 height 29
